Goal: Complete application form: Complete application form

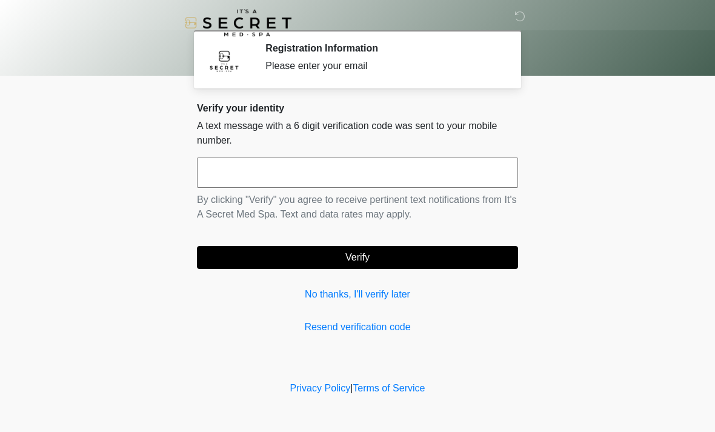
click at [433, 175] on input "text" at bounding box center [357, 173] width 321 height 30
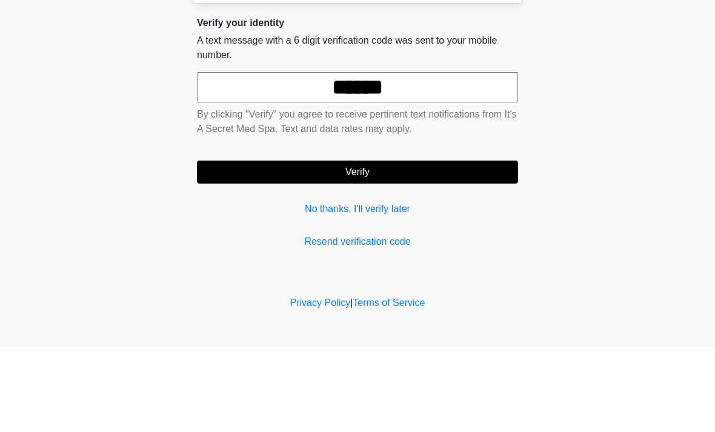
type input "******"
click at [358, 246] on button "Verify" at bounding box center [357, 257] width 321 height 23
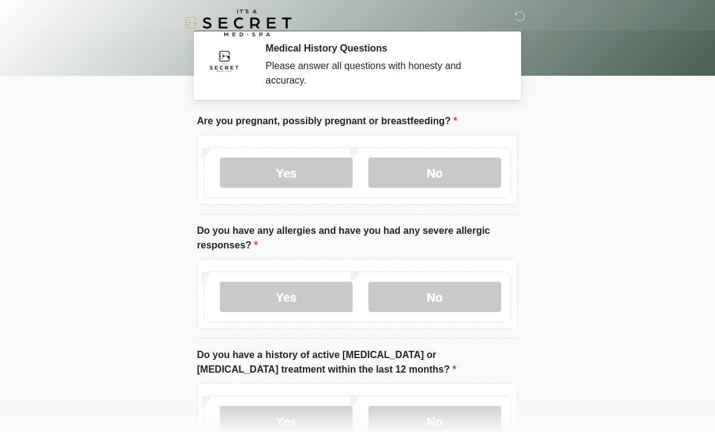
click at [461, 169] on label "No" at bounding box center [435, 173] width 133 height 30
click at [458, 296] on label "No" at bounding box center [435, 297] width 133 height 30
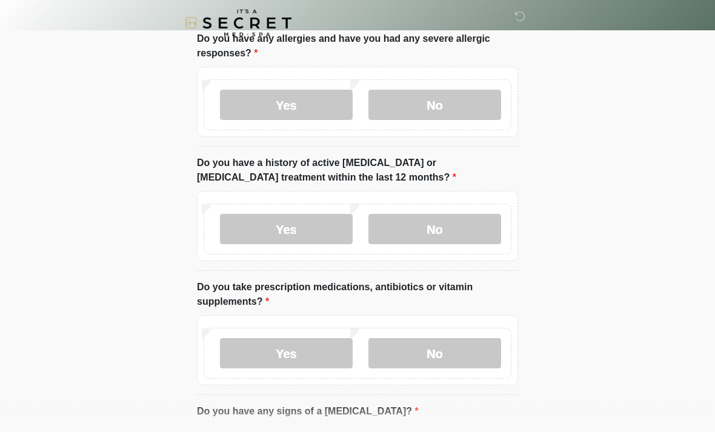
click at [455, 217] on label "No" at bounding box center [435, 229] width 133 height 30
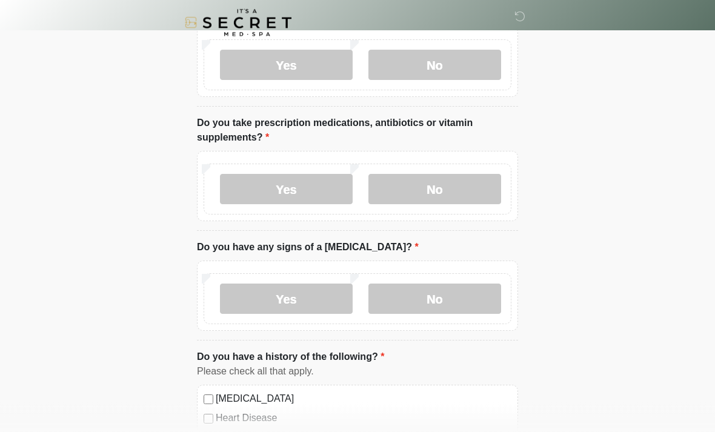
click at [305, 193] on label "Yes" at bounding box center [286, 190] width 133 height 30
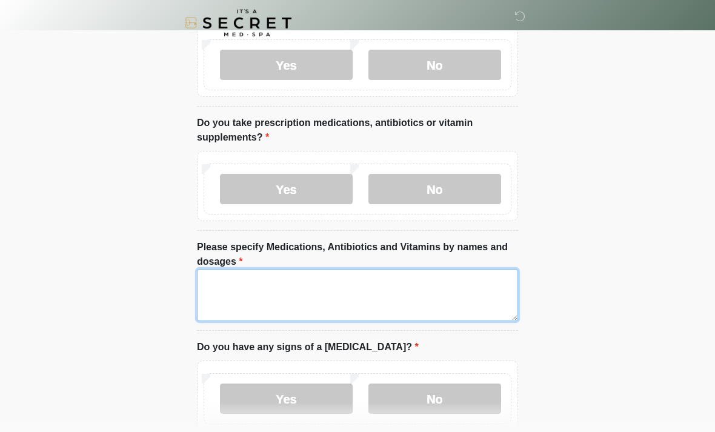
click at [412, 281] on textarea "Please specify Medications, Antibiotics and Vitamins by names and dosages" at bounding box center [357, 295] width 321 height 52
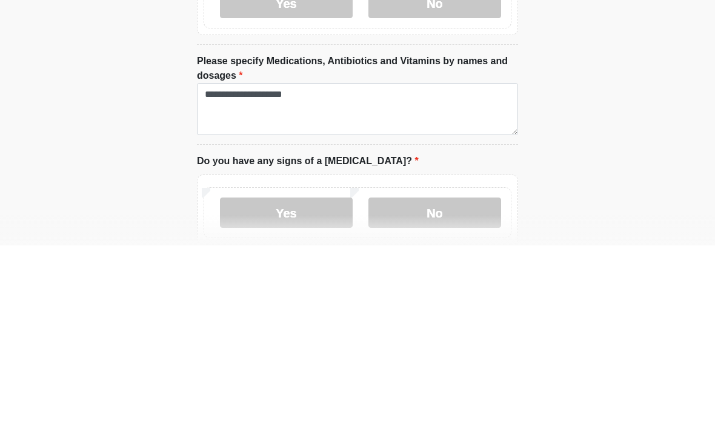
scroll to position [543, 0]
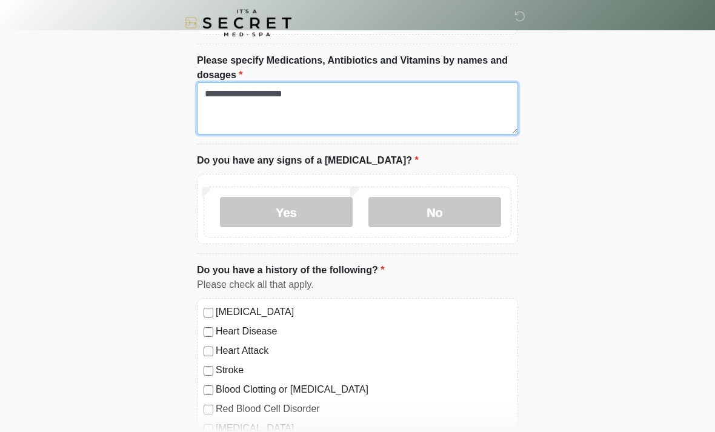
type textarea "**********"
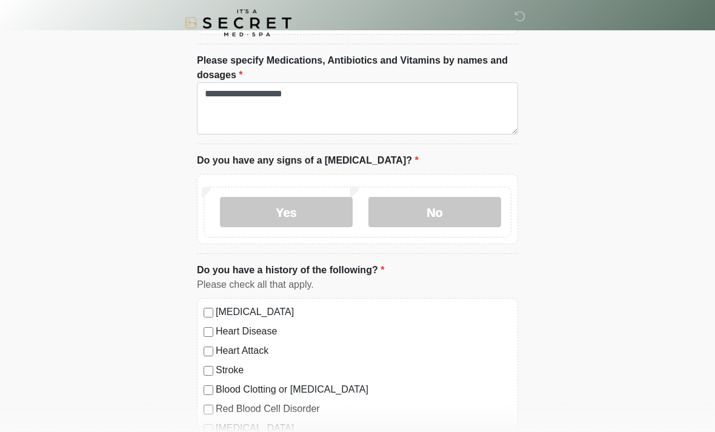
click at [478, 218] on label "No" at bounding box center [435, 212] width 133 height 30
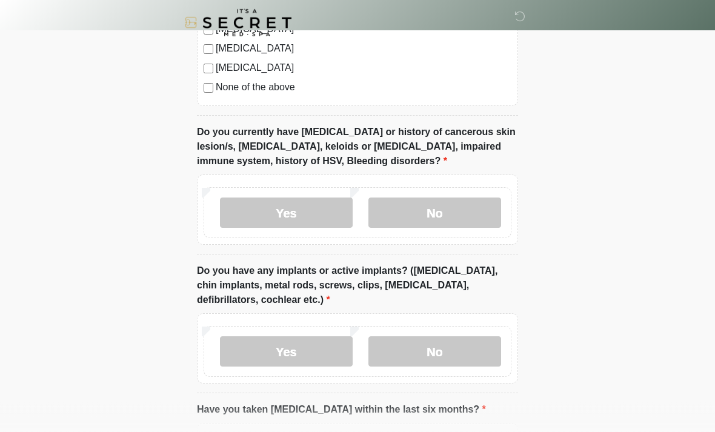
scroll to position [981, 0]
click at [464, 224] on label "No" at bounding box center [435, 213] width 133 height 30
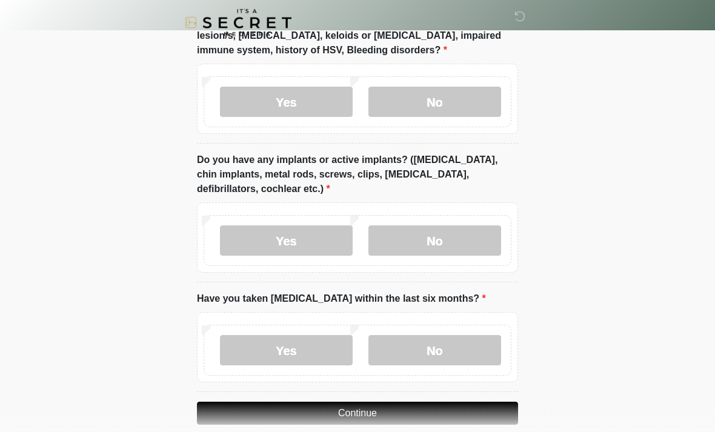
click at [464, 240] on label "No" at bounding box center [435, 241] width 133 height 30
click at [456, 347] on label "No" at bounding box center [435, 350] width 133 height 30
click at [418, 415] on button "Continue" at bounding box center [357, 413] width 321 height 23
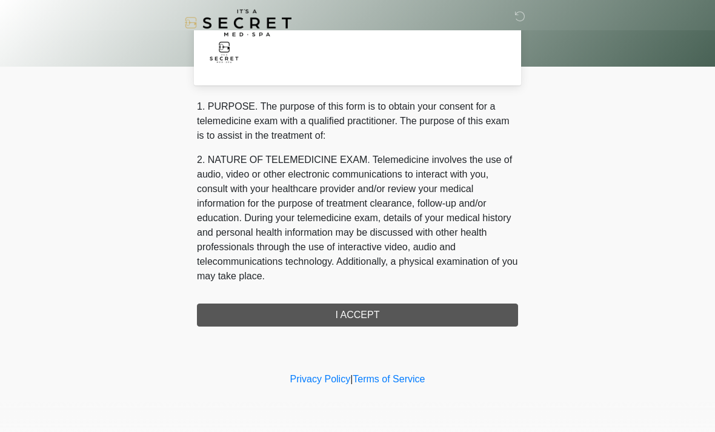
scroll to position [0, 0]
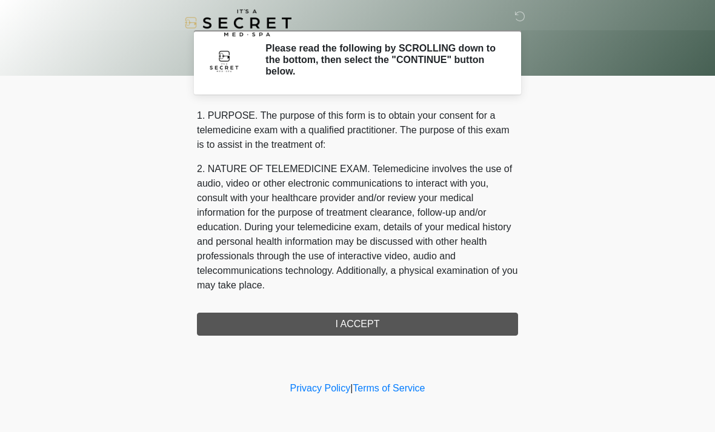
click at [430, 323] on div "1. PURPOSE. The purpose of this form is to obtain your consent for a telemedici…" at bounding box center [357, 222] width 321 height 227
click at [366, 323] on div "1. PURPOSE. The purpose of this form is to obtain your consent for a telemedici…" at bounding box center [357, 222] width 321 height 227
click at [370, 319] on div "1. PURPOSE. The purpose of this form is to obtain your consent for a telemedici…" at bounding box center [357, 222] width 321 height 227
click at [360, 324] on div "1. PURPOSE. The purpose of this form is to obtain your consent for a telemedici…" at bounding box center [357, 222] width 321 height 227
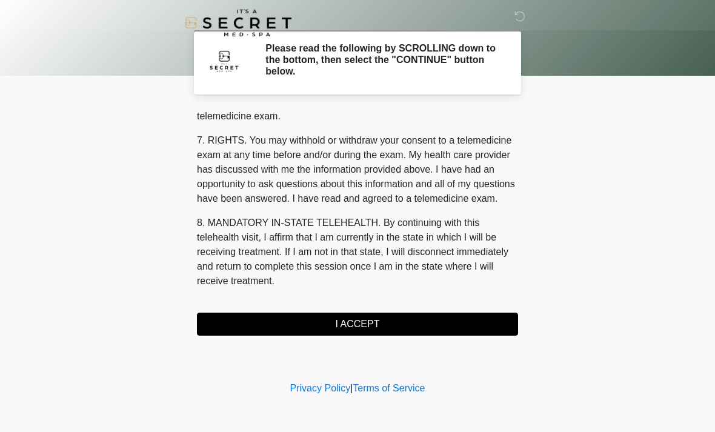
scroll to position [513, 0]
click at [396, 334] on button "I ACCEPT" at bounding box center [357, 324] width 321 height 23
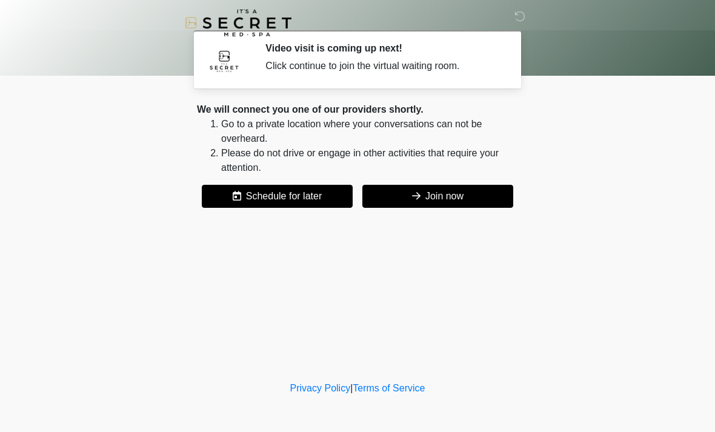
click at [436, 207] on button "Join now" at bounding box center [438, 196] width 151 height 23
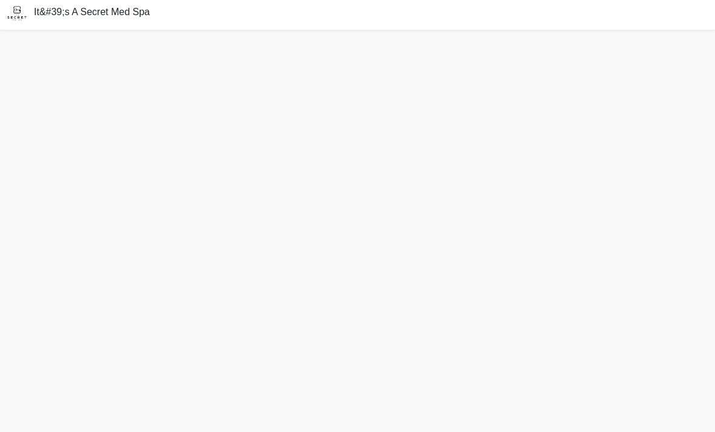
scroll to position [25, 0]
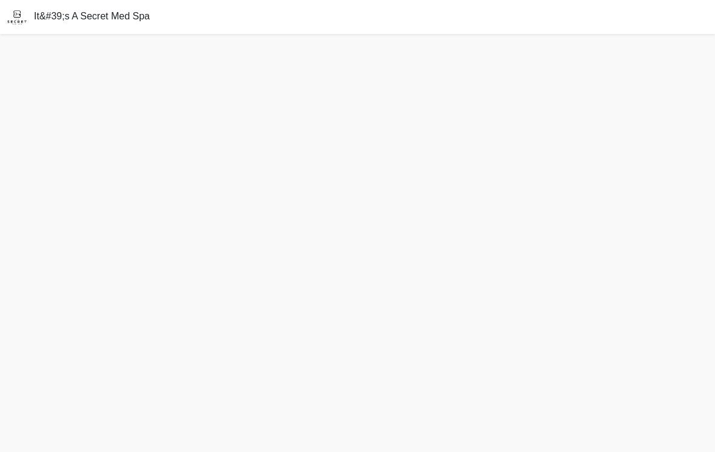
scroll to position [19, 0]
